Goal: Transaction & Acquisition: Purchase product/service

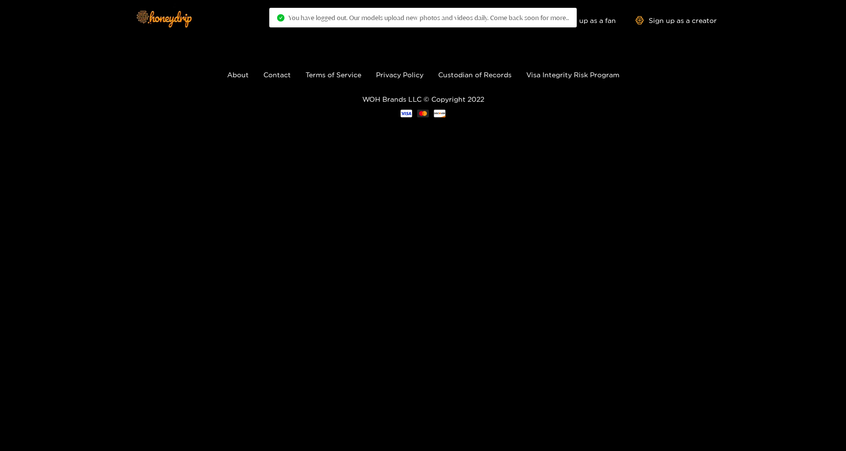
click at [561, 17] on span "You have logged out. Our models upload new photos and videos daily. Come back s…" at bounding box center [428, 18] width 281 height 8
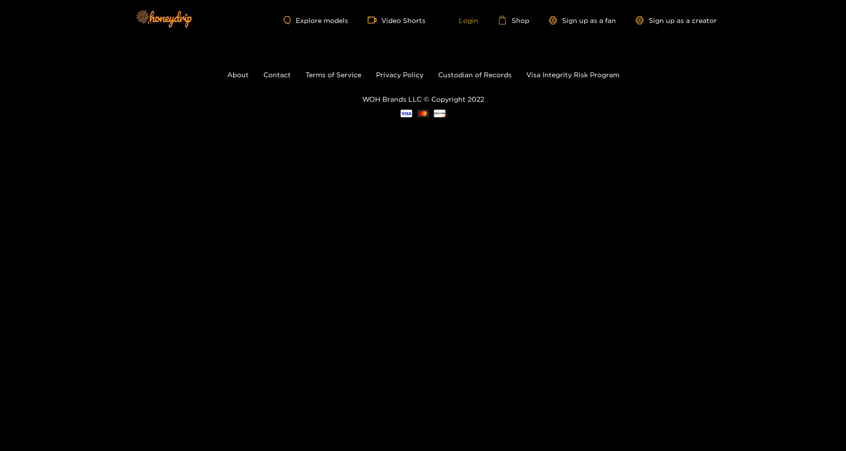
click at [471, 21] on link "Login" at bounding box center [461, 20] width 33 height 9
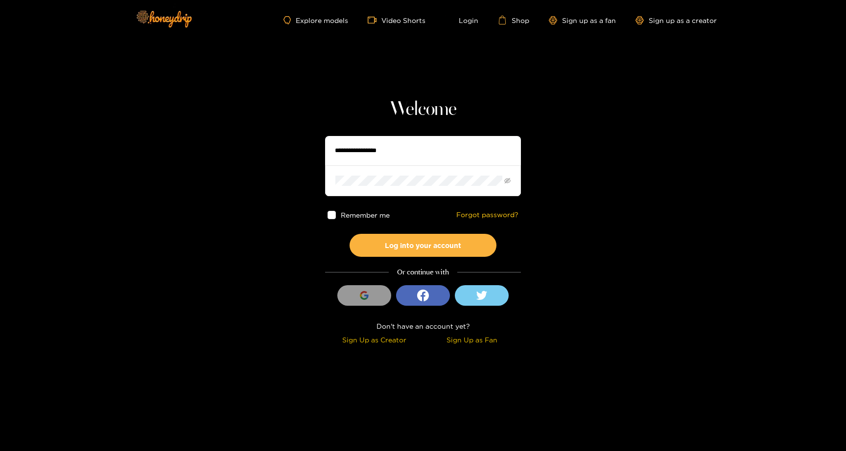
click at [464, 138] on input "text" at bounding box center [423, 150] width 196 height 29
type input "**********"
click at [433, 187] on span at bounding box center [423, 181] width 196 height 30
click at [350, 234] on button "Log into your account" at bounding box center [423, 245] width 147 height 23
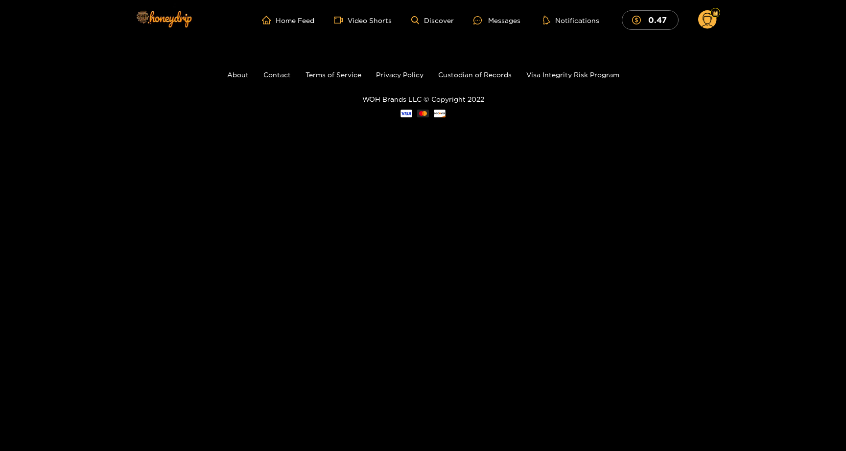
click at [583, 28] on ul "Home Feed Video Shorts Discover Messages Notifications 0.47" at bounding box center [489, 20] width 455 height 20
click at [711, 14] on div at bounding box center [716, 13] width 10 height 10
click at [709, 17] on g at bounding box center [707, 20] width 19 height 20
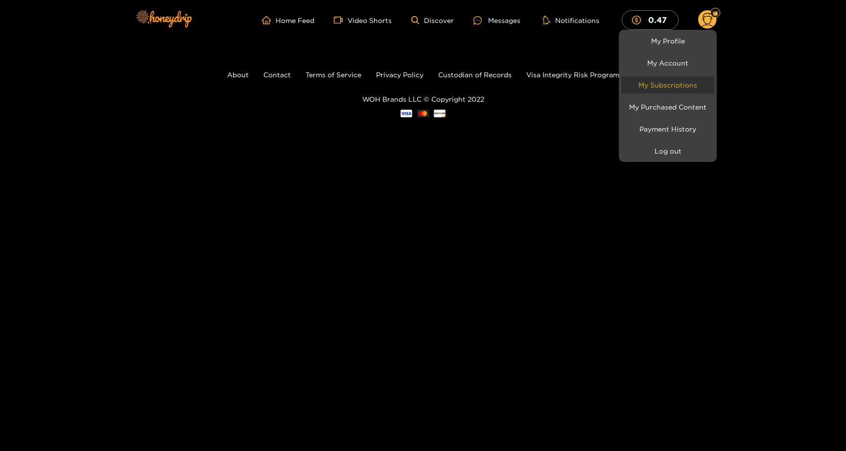
click at [658, 83] on link "My Subscriptions" at bounding box center [667, 84] width 93 height 17
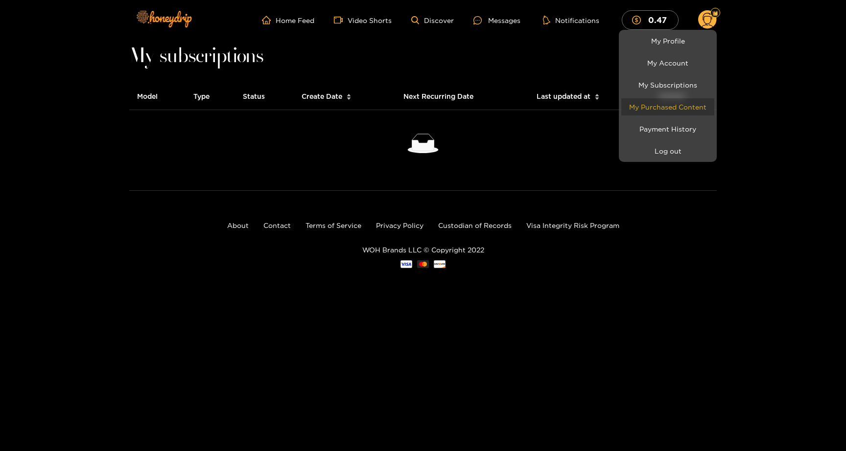
click at [672, 106] on link "My Purchased Content" at bounding box center [667, 106] width 93 height 17
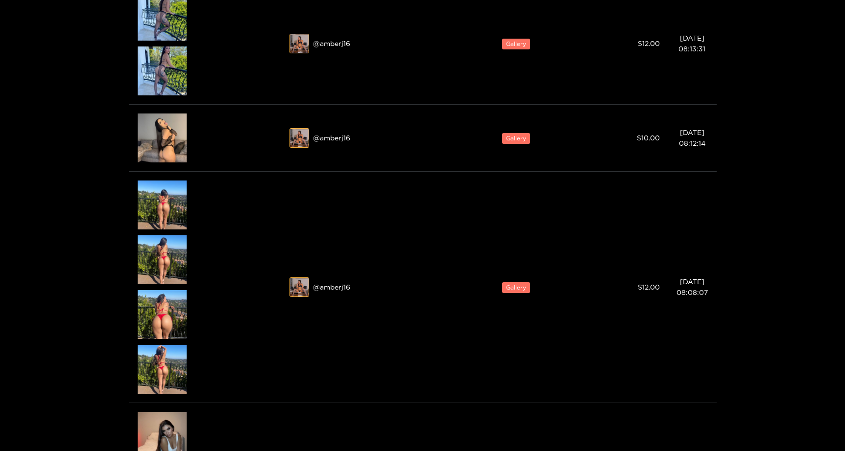
scroll to position [198, 0]
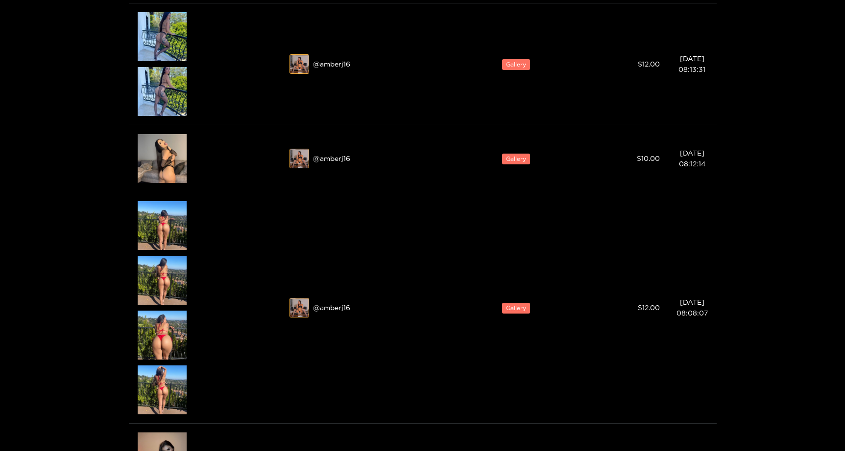
click at [176, 143] on div at bounding box center [422, 225] width 845 height 451
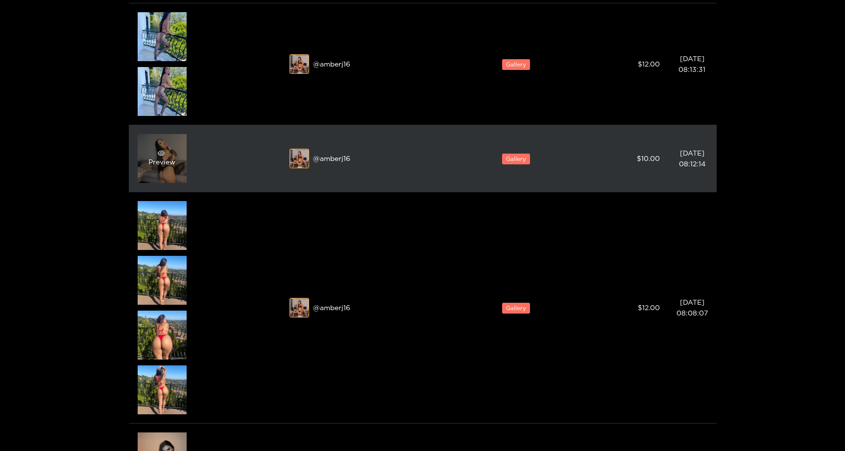
click at [175, 152] on div "Preview" at bounding box center [161, 159] width 27 height 18
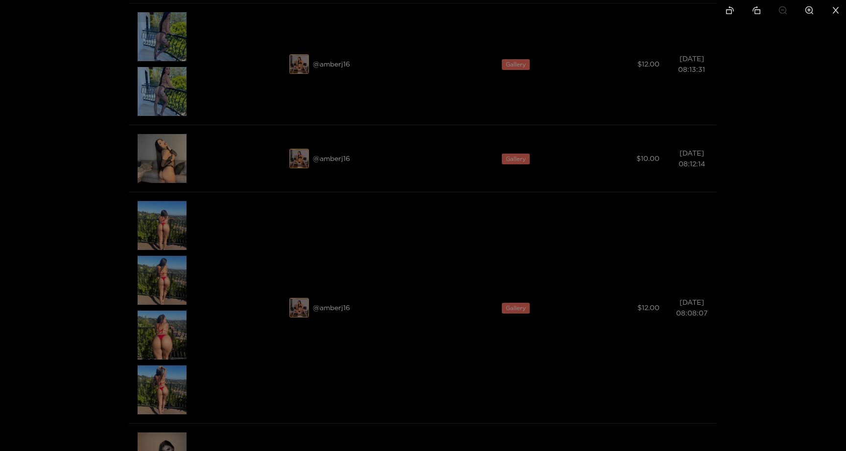
click at [677, 194] on div at bounding box center [423, 225] width 846 height 451
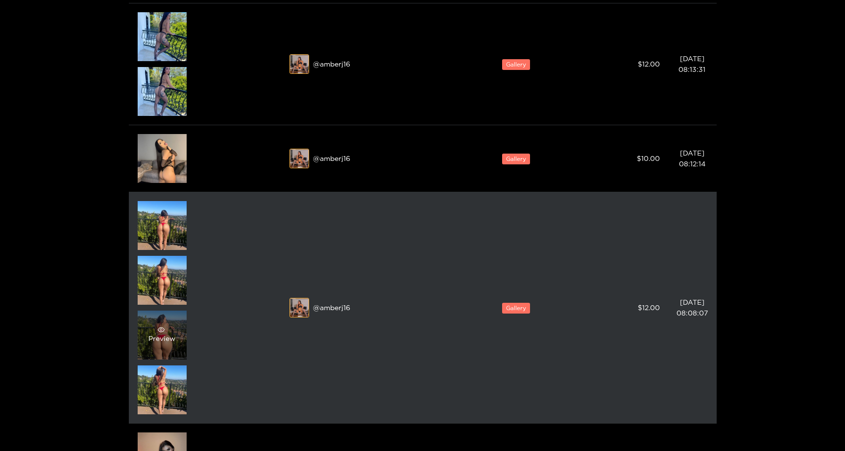
click at [158, 336] on div "Preview" at bounding box center [161, 336] width 27 height 18
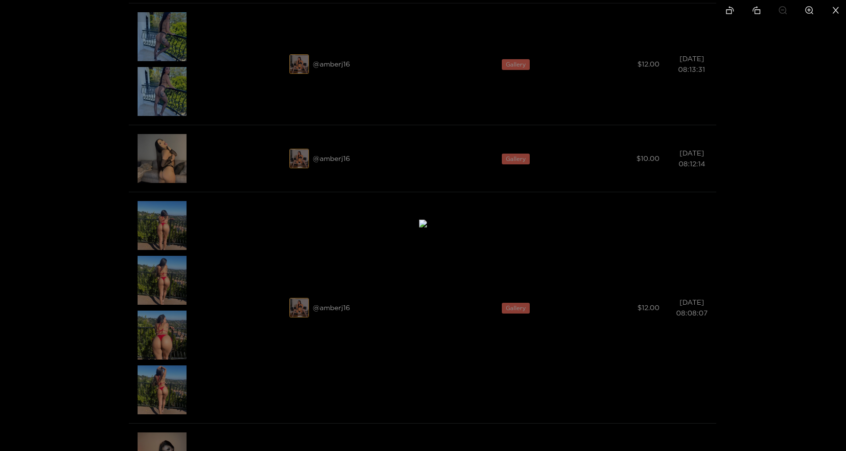
click at [705, 150] on div at bounding box center [423, 225] width 846 height 451
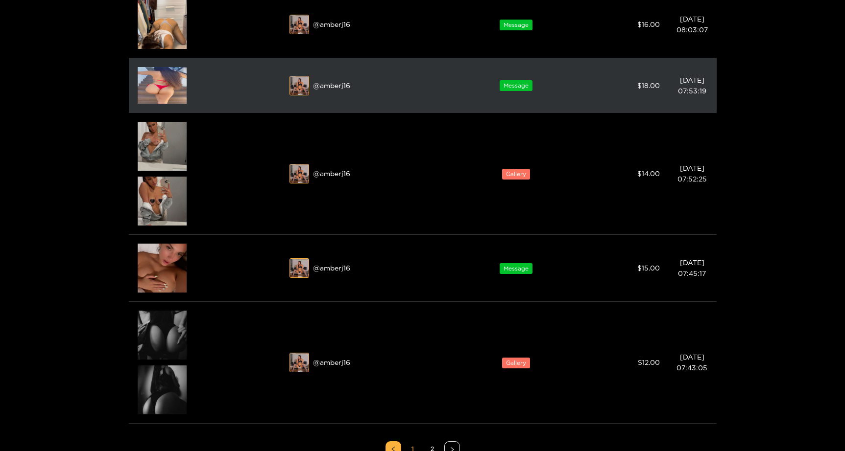
scroll to position [786, 0]
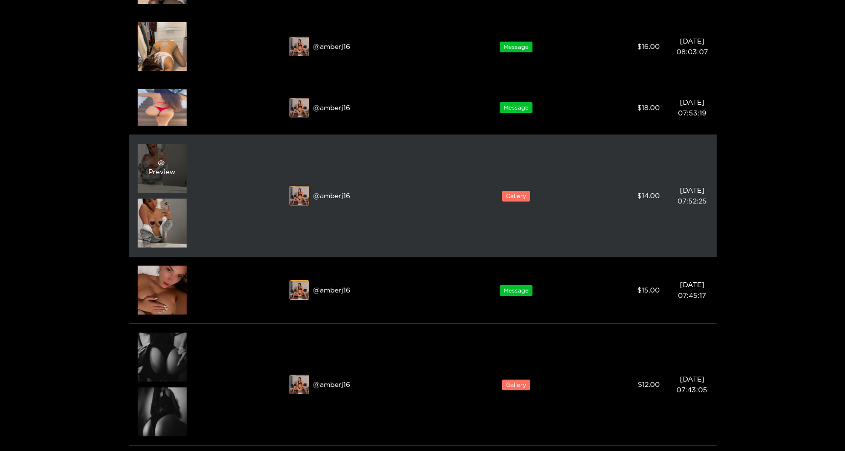
click at [162, 161] on icon "eye" at bounding box center [161, 163] width 7 height 7
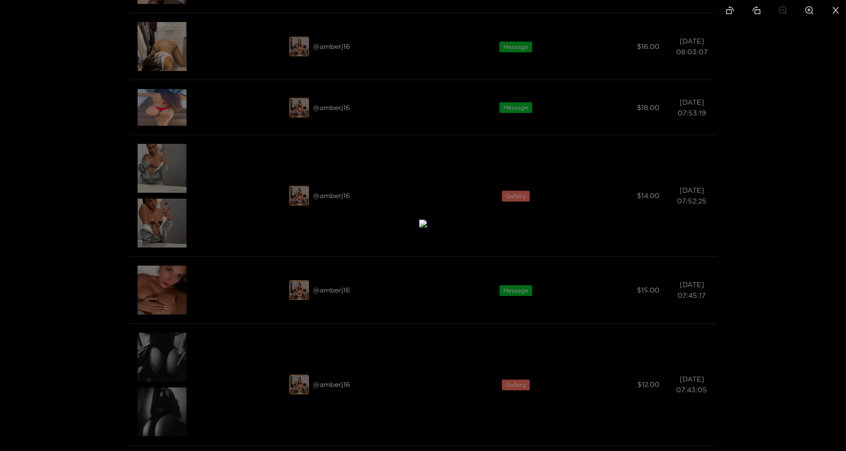
click at [158, 163] on div at bounding box center [423, 225] width 846 height 451
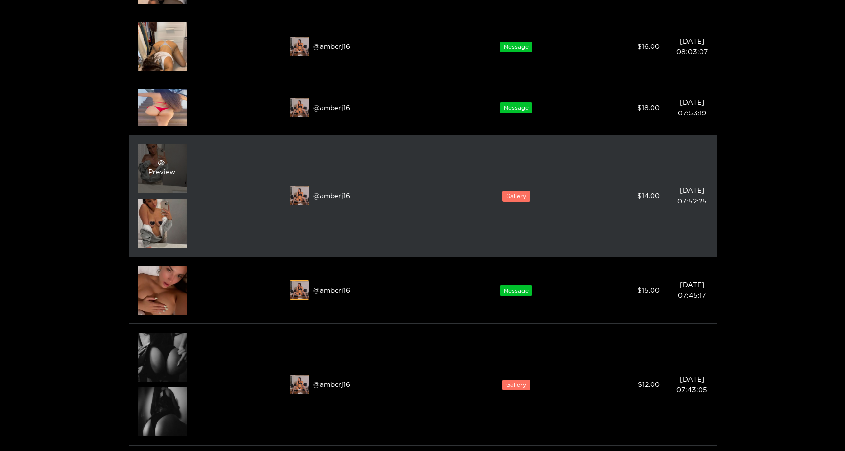
scroll to position [773, 0]
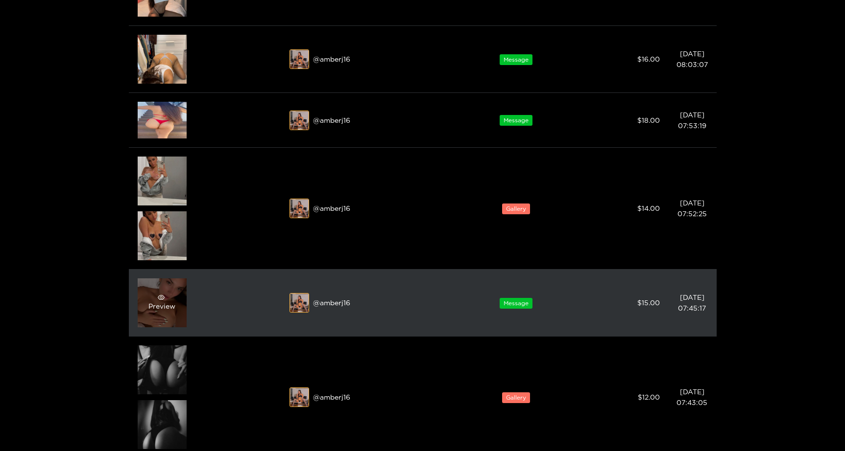
click at [172, 298] on span "eye" at bounding box center [160, 297] width 25 height 7
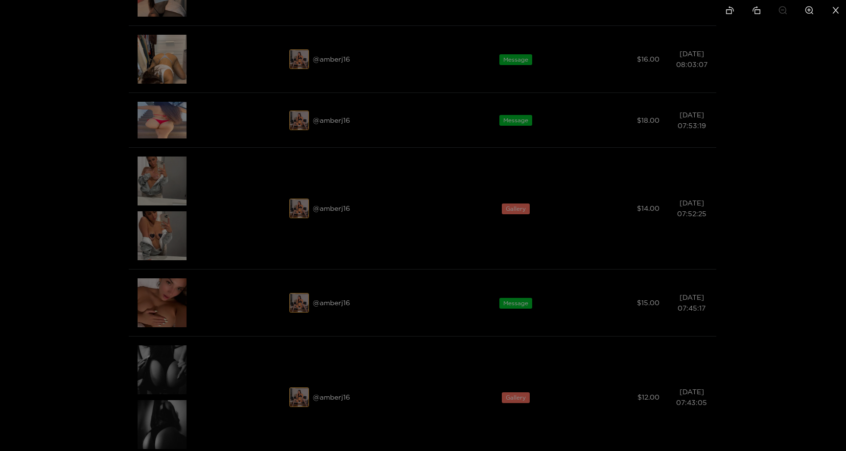
click at [133, 209] on div at bounding box center [423, 225] width 846 height 451
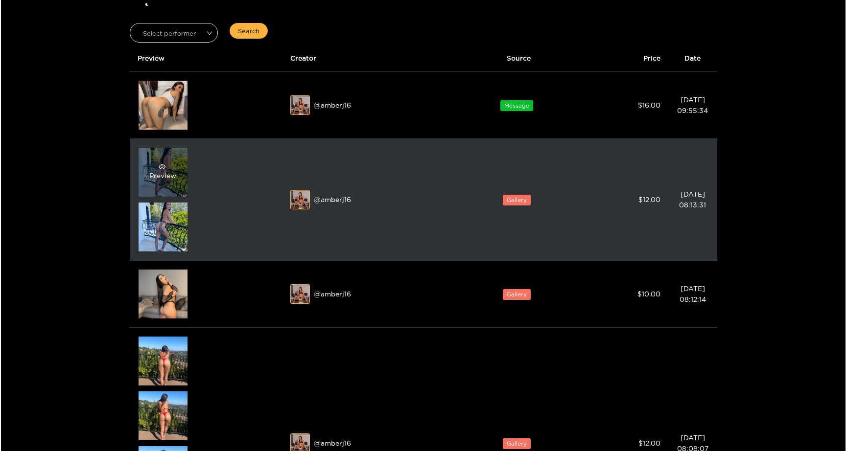
scroll to position [18, 0]
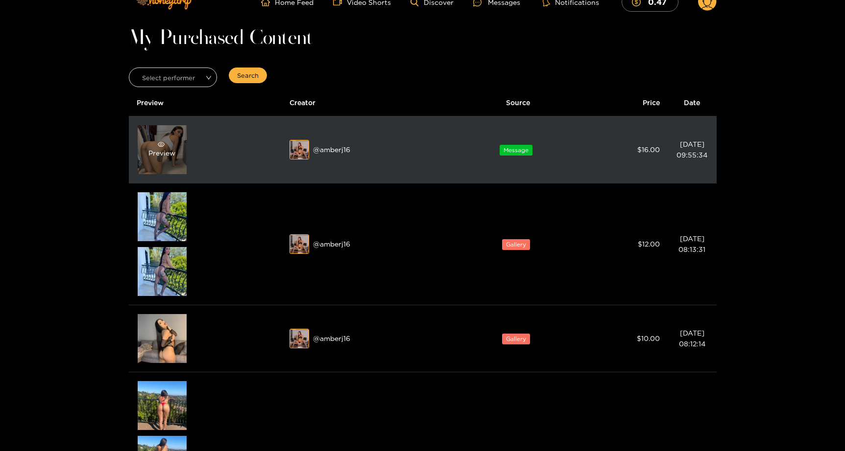
click at [160, 141] on icon "eye" at bounding box center [161, 144] width 7 height 7
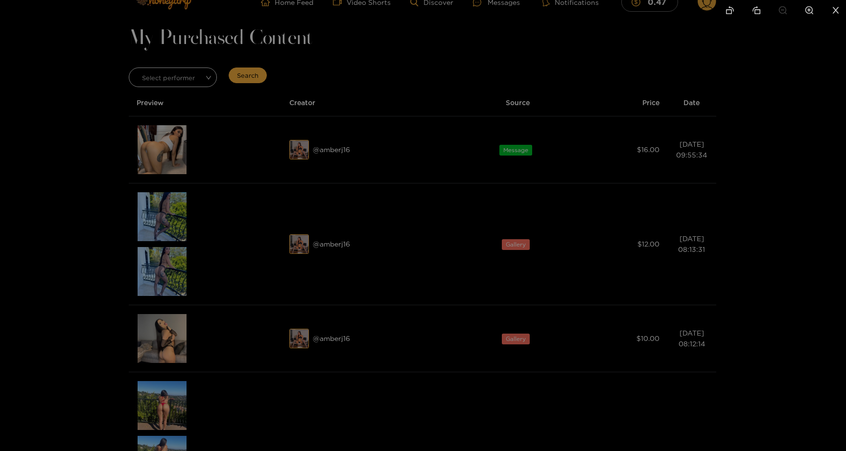
click at [142, 185] on div at bounding box center [423, 225] width 846 height 451
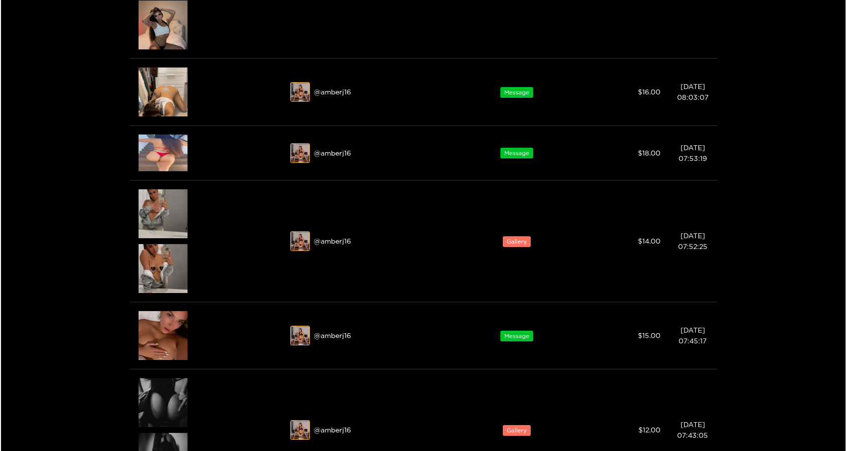
scroll to position [736, 0]
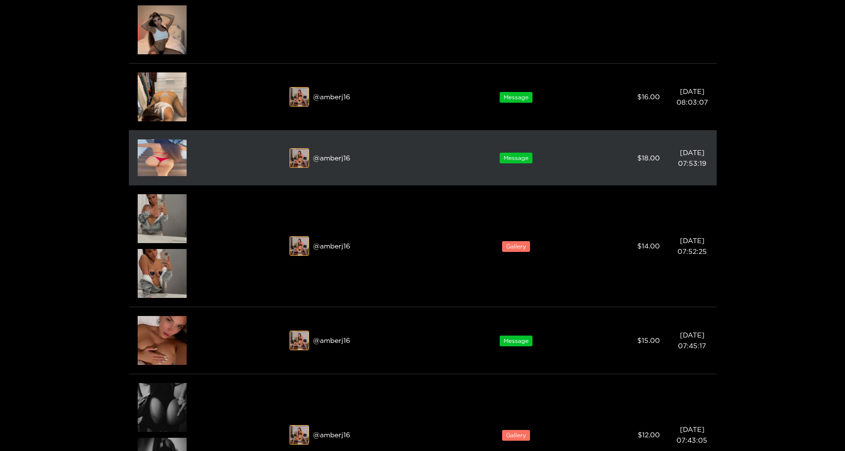
click at [172, 158] on img at bounding box center [162, 158] width 49 height 37
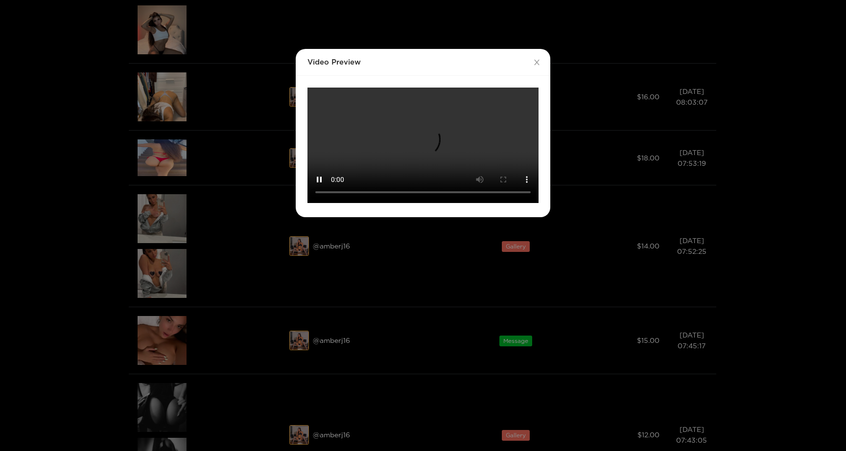
scroll to position [71, 0]
click at [405, 137] on video "Your browser does not support the video tag." at bounding box center [423, 146] width 231 height 116
click at [497, 174] on video "Your browser does not support the video tag." at bounding box center [423, 146] width 231 height 116
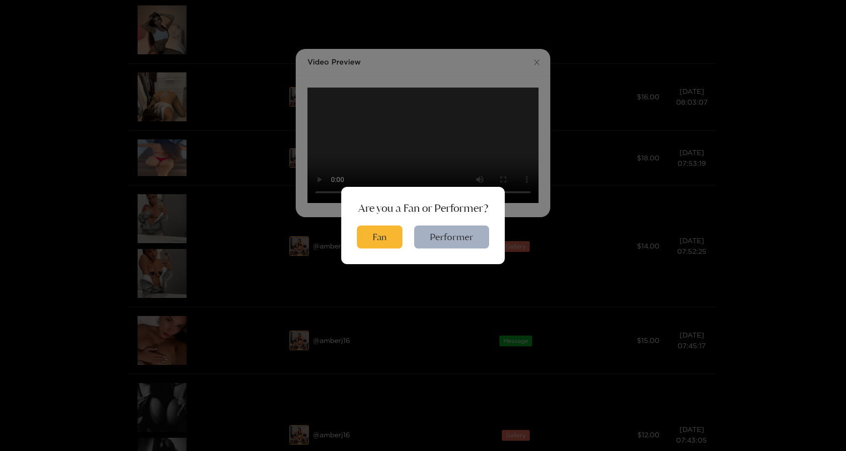
click at [419, 183] on div "Are you a Fan or Performer? Fan Performer" at bounding box center [423, 225] width 846 height 451
click at [380, 243] on button "Fan" at bounding box center [380, 237] width 46 height 23
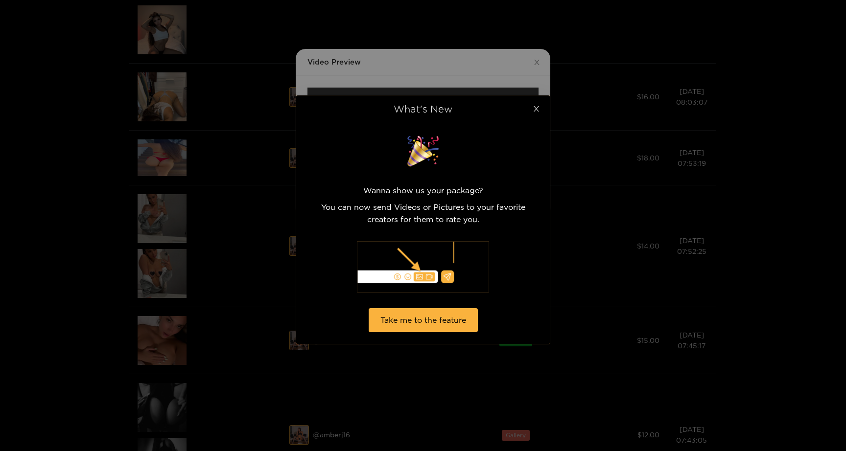
click at [536, 114] on span "Close" at bounding box center [535, 108] width 27 height 27
